Goal: Find contact information: Find contact information

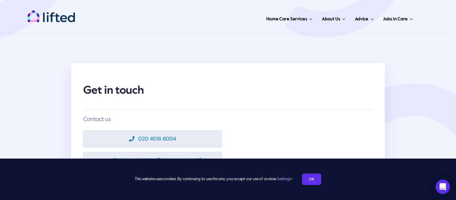
click at [60, 18] on img "lifted-logo" at bounding box center [51, 16] width 48 height 13
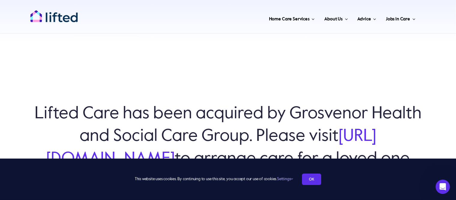
click at [66, 147] on link "https://www.grosvenorhsc.co.uk/" at bounding box center [211, 147] width 331 height 39
